Goal: Transaction & Acquisition: Book appointment/travel/reservation

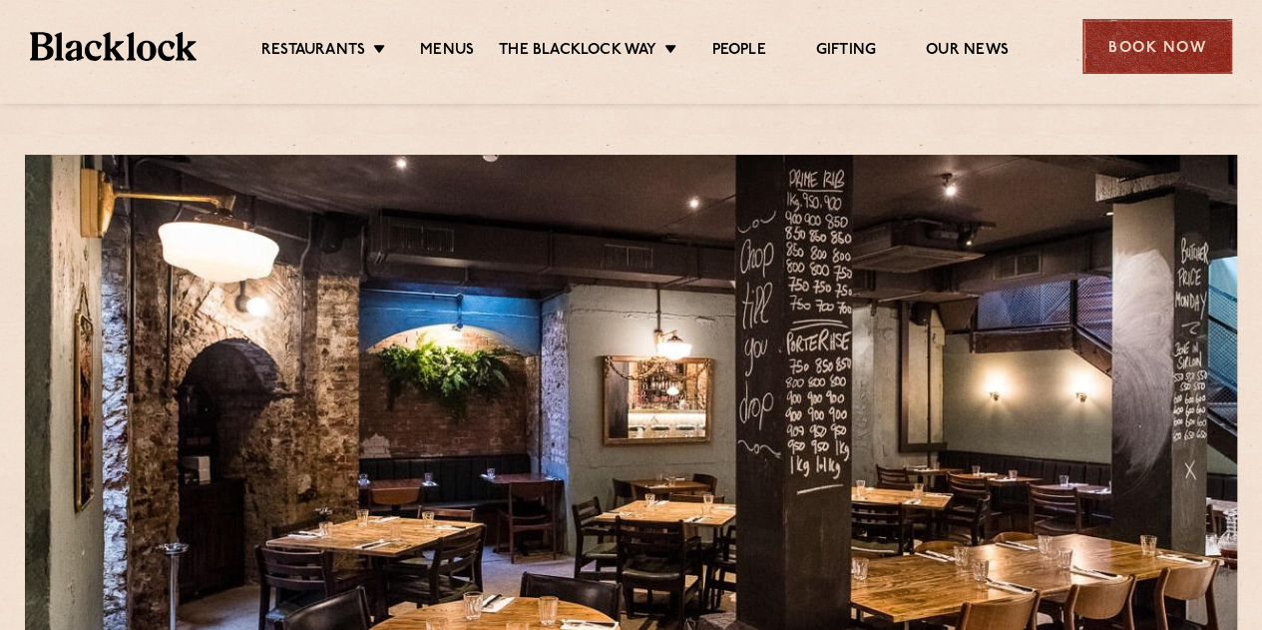
click at [1200, 53] on div "Book Now" at bounding box center [1158, 46] width 150 height 55
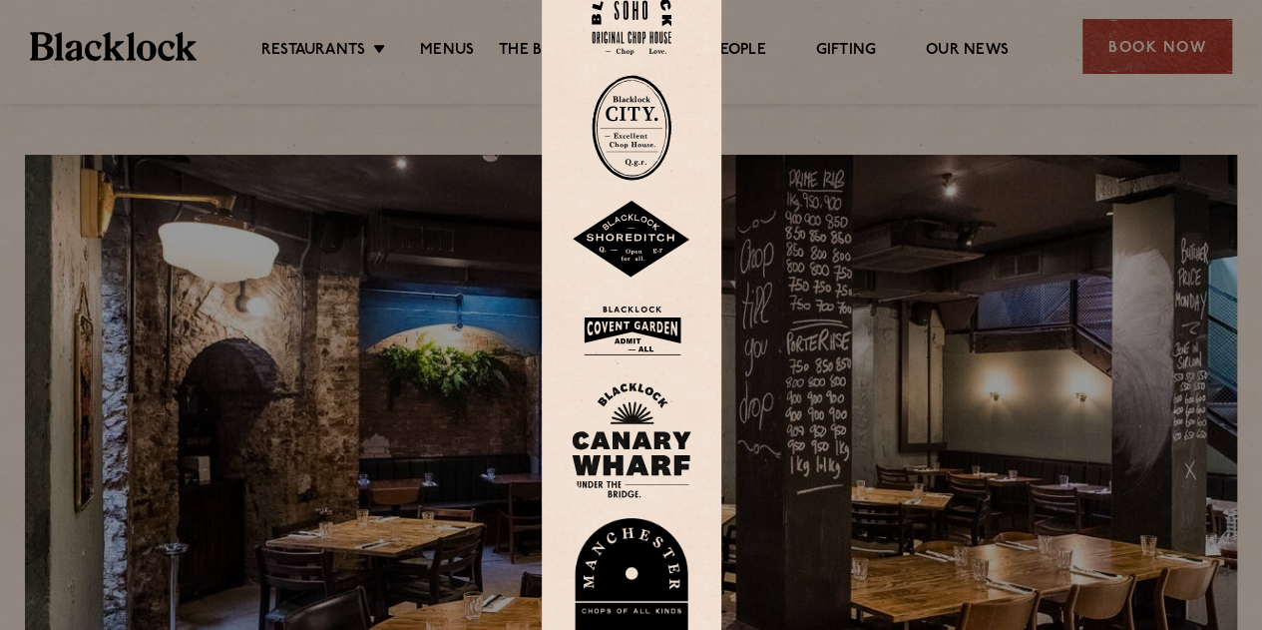
click at [1155, 51] on div at bounding box center [631, 315] width 1262 height 630
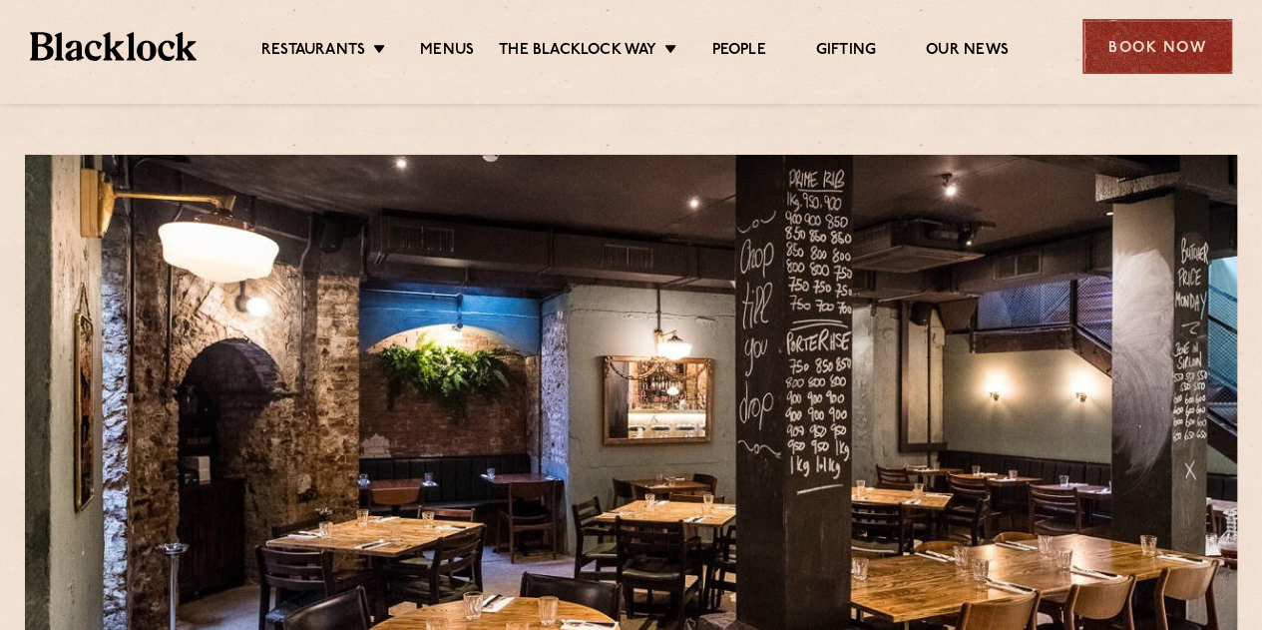
click at [1127, 50] on div "Book Now" at bounding box center [1158, 46] width 150 height 55
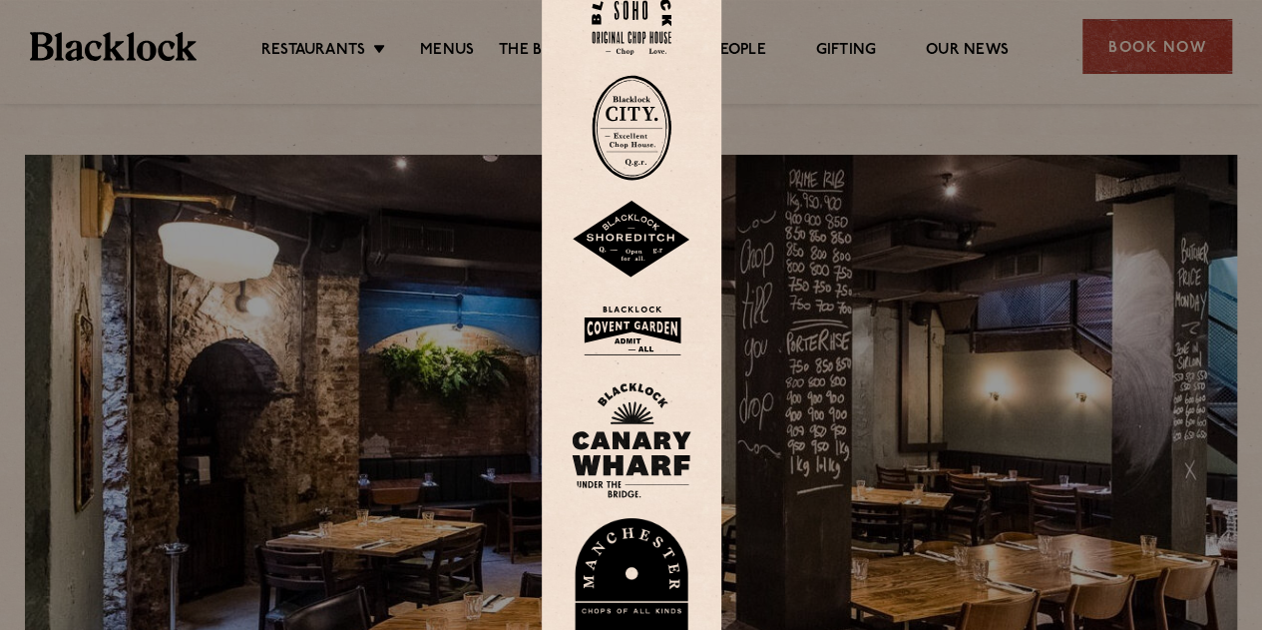
click at [635, 141] on img at bounding box center [632, 128] width 80 height 106
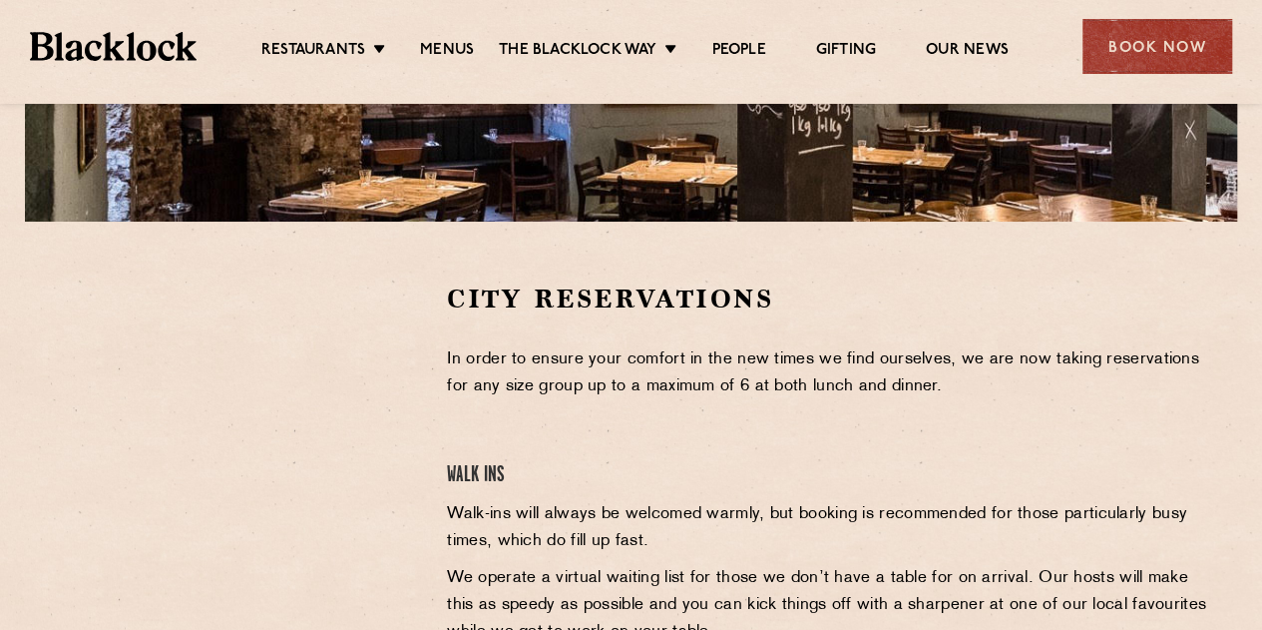
scroll to position [597, 0]
